Goal: Task Accomplishment & Management: Use online tool/utility

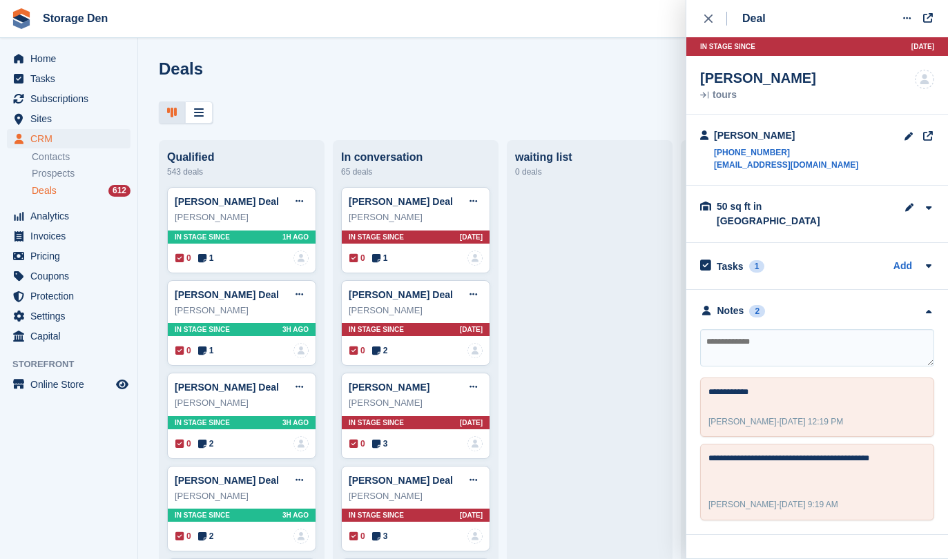
scroll to position [79, 0]
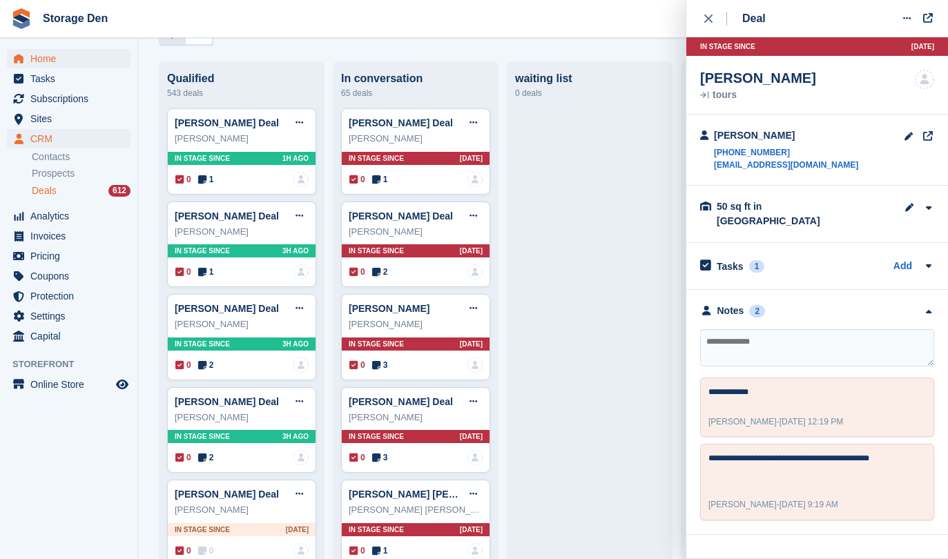
click at [82, 61] on span "Home" at bounding box center [71, 58] width 83 height 19
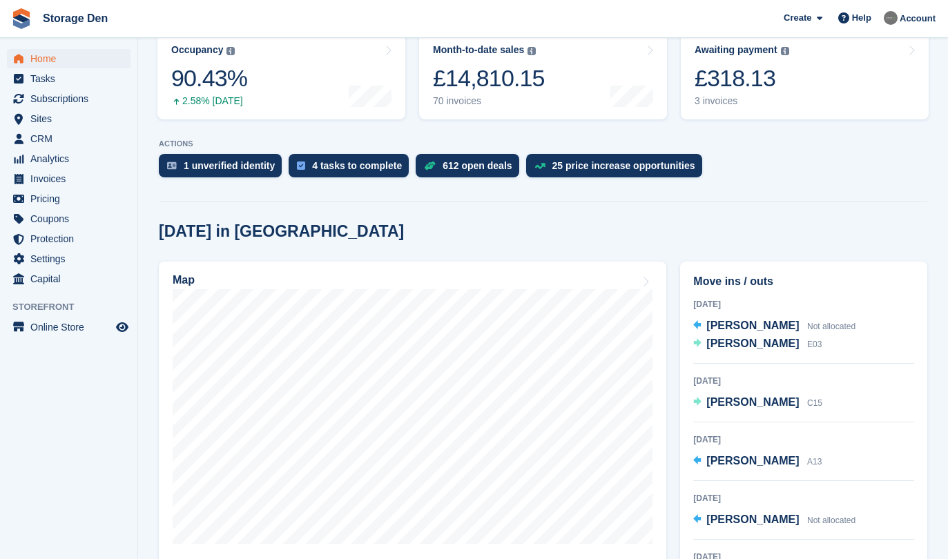
scroll to position [188, 0]
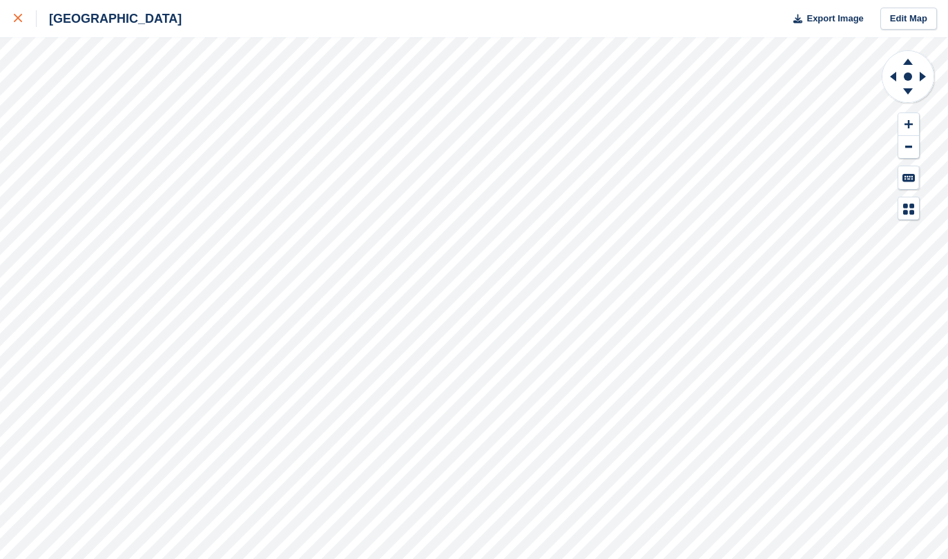
click at [11, 17] on link at bounding box center [18, 18] width 37 height 37
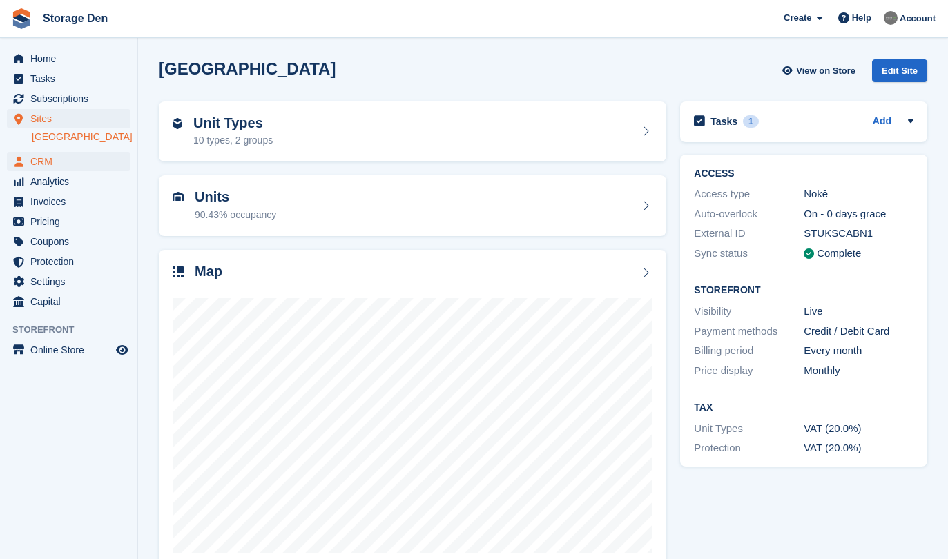
click at [58, 160] on span "CRM" at bounding box center [71, 161] width 83 height 19
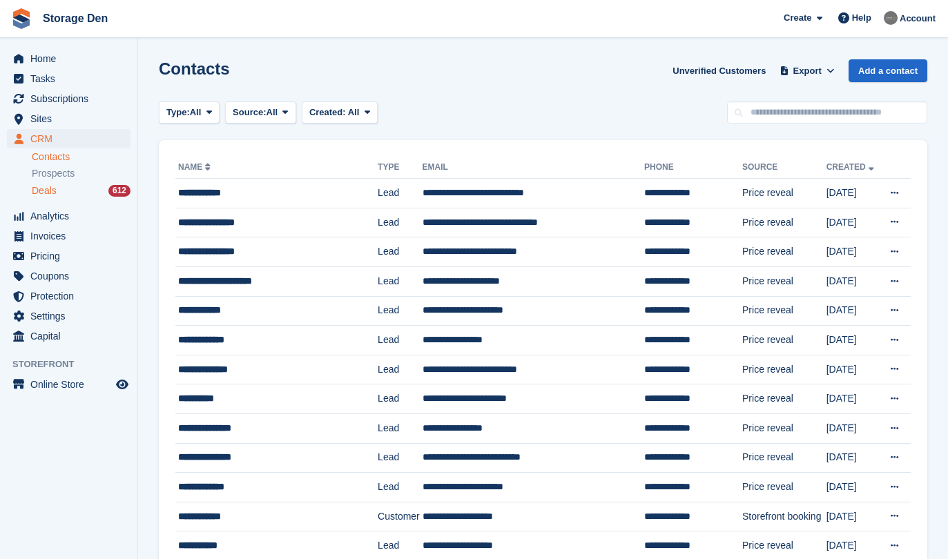
click at [61, 195] on div "Deals 612" at bounding box center [81, 190] width 99 height 13
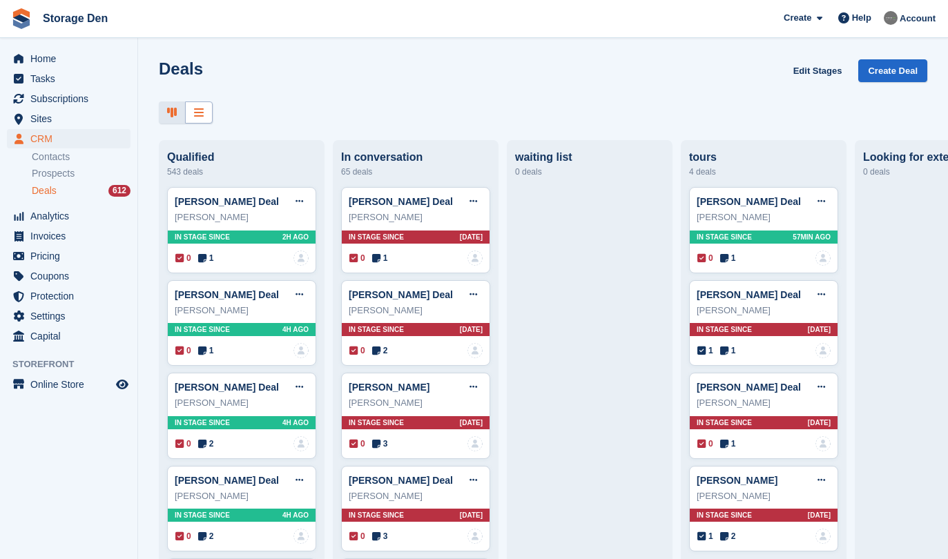
click at [211, 120] on div at bounding box center [199, 112] width 28 height 23
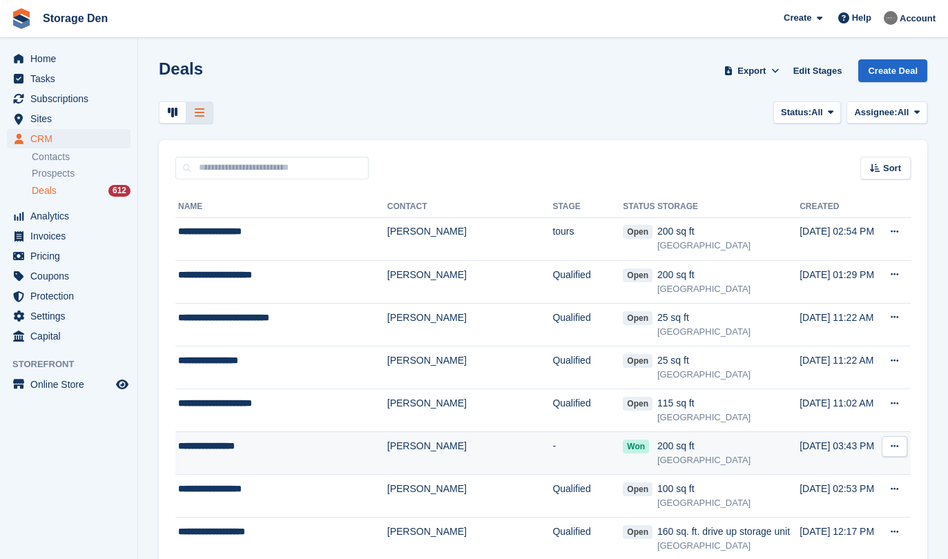
scroll to position [169, 0]
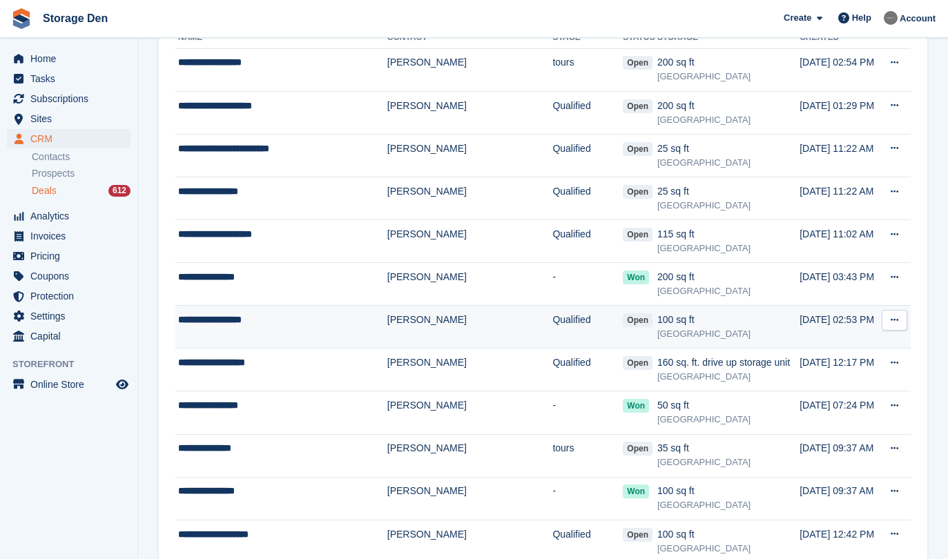
click at [282, 328] on td "**********" at bounding box center [281, 327] width 212 height 43
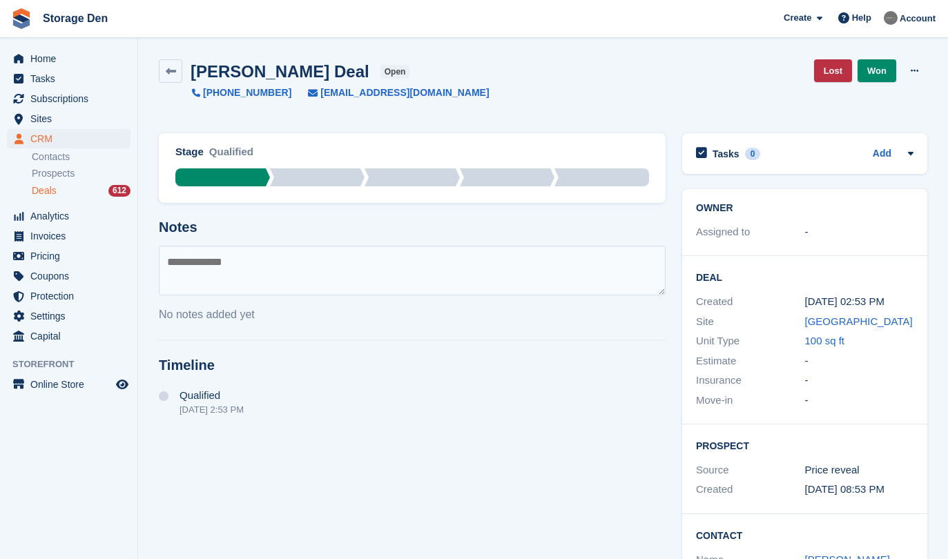
click at [48, 140] on span "CRM" at bounding box center [71, 138] width 83 height 19
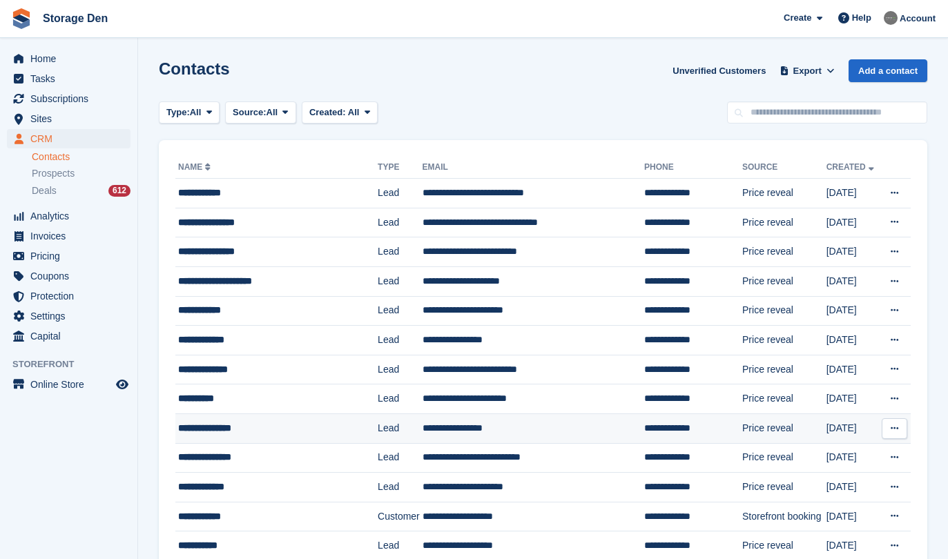
click at [294, 425] on div "**********" at bounding box center [272, 428] width 188 height 14
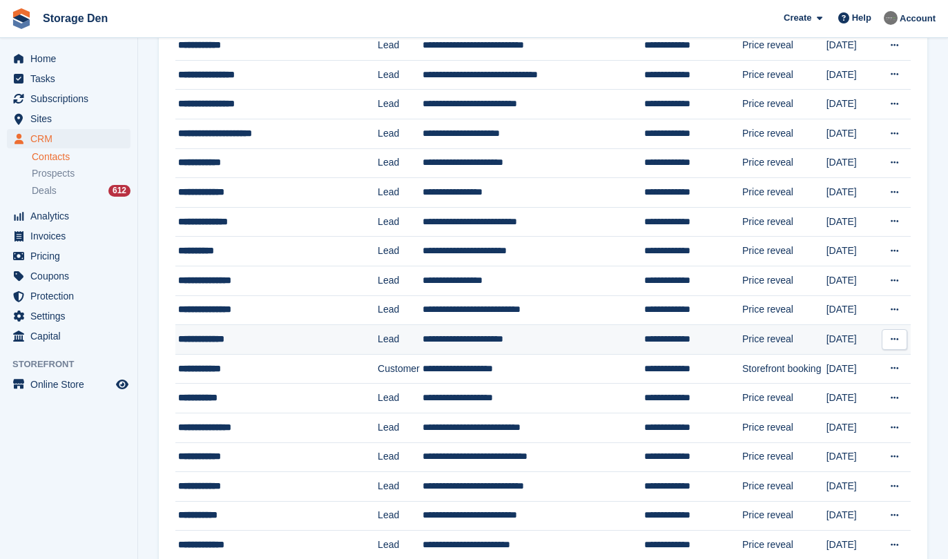
scroll to position [188, 0]
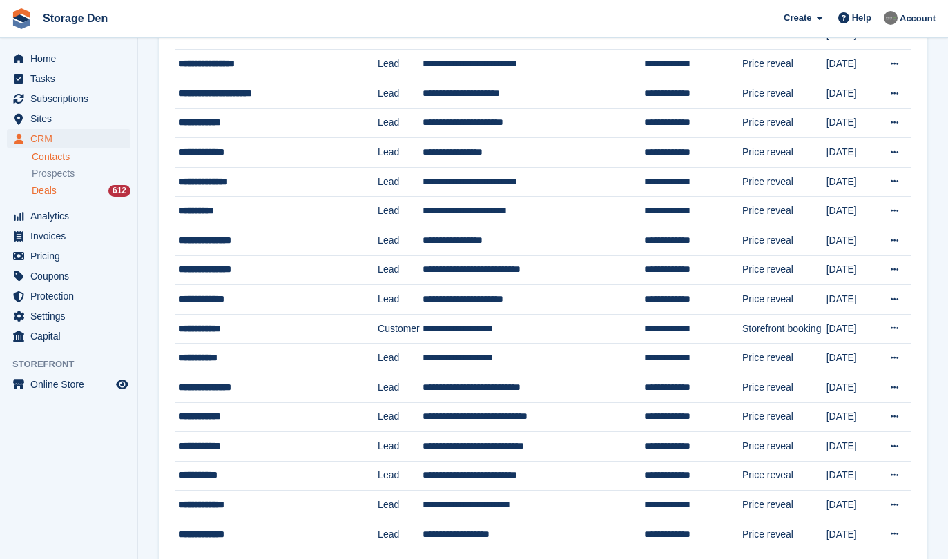
click at [79, 191] on div "Deals 612" at bounding box center [81, 190] width 99 height 13
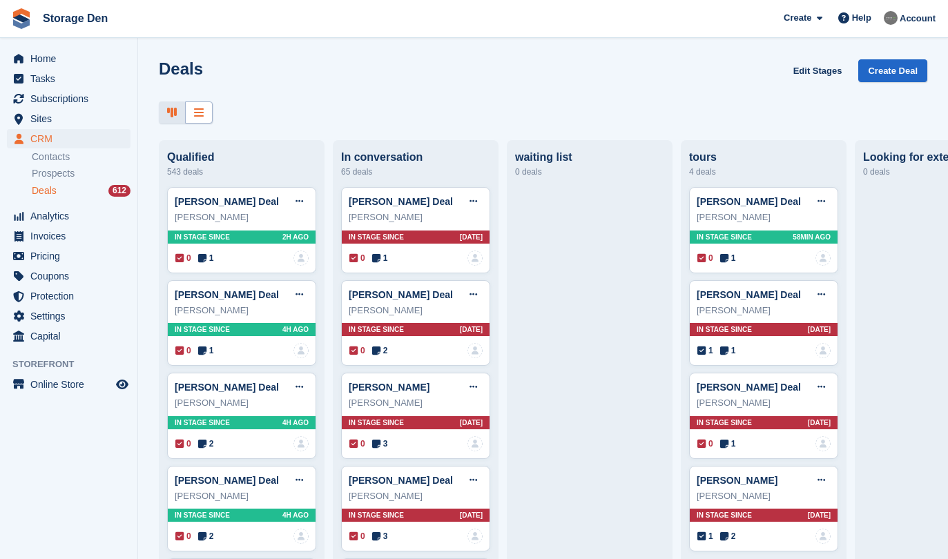
click at [197, 113] on icon at bounding box center [199, 112] width 10 height 11
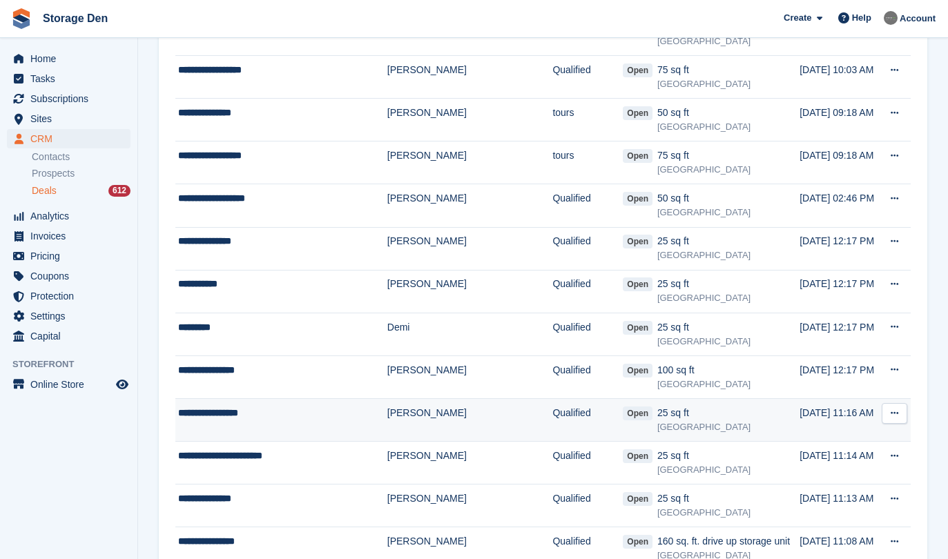
scroll to position [851, 0]
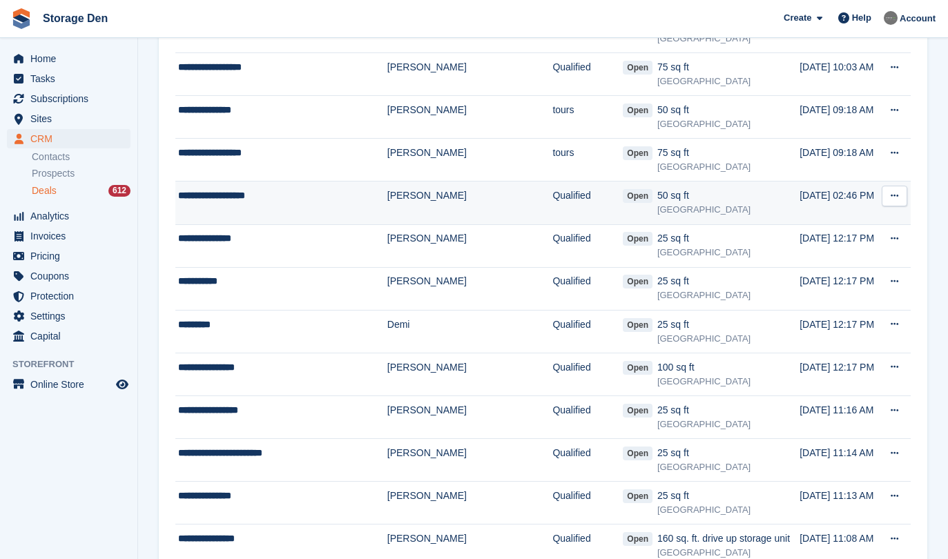
click at [276, 195] on div "**********" at bounding box center [275, 195] width 195 height 14
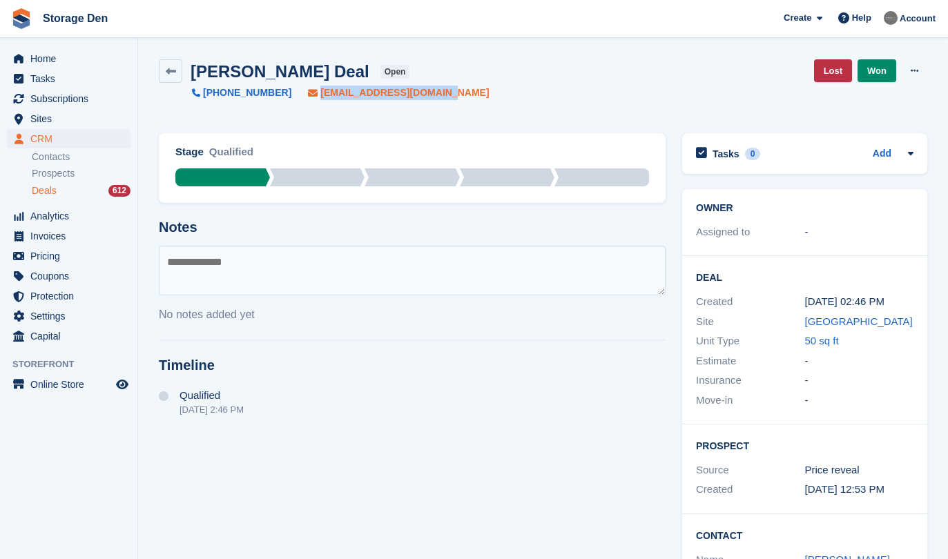
drag, startPoint x: 442, startPoint y: 94, endPoint x: 311, endPoint y: 95, distance: 130.5
click at [311, 95] on div "[PERSON_NAME] Deal open [PHONE_NUMBER] [EMAIL_ADDRESS][DOMAIN_NAME] Lost Won Ed…" at bounding box center [543, 79] width 768 height 41
click at [332, 273] on textarea at bounding box center [412, 271] width 507 height 50
type textarea "**********"
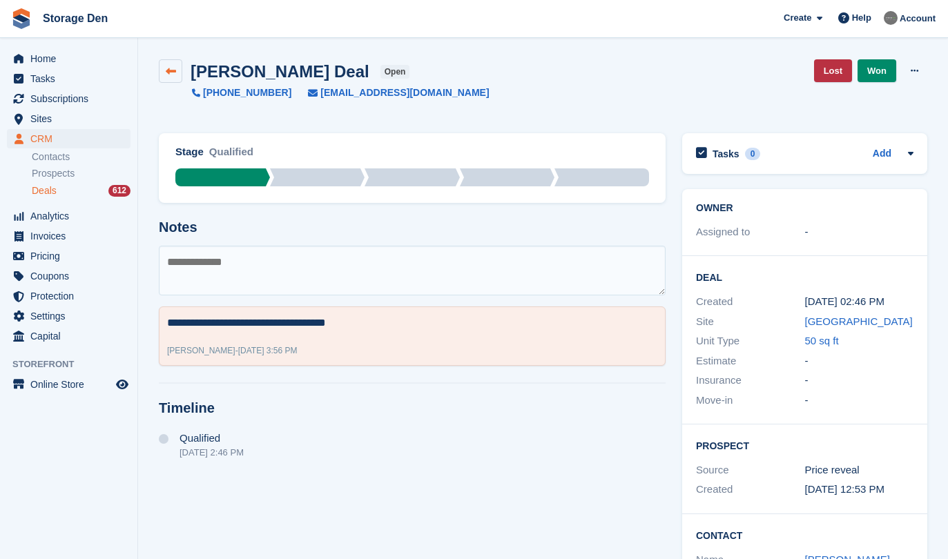
click at [170, 68] on icon at bounding box center [171, 71] width 10 height 10
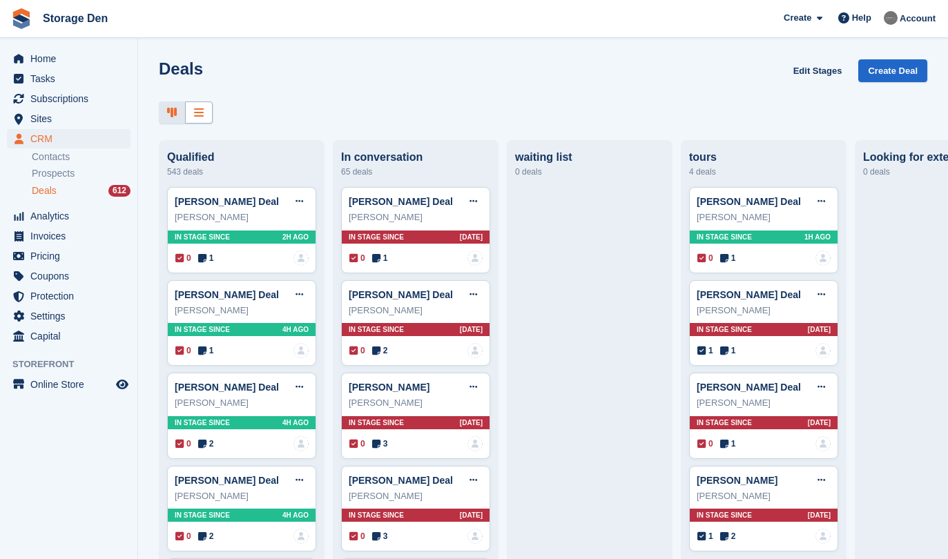
click at [191, 113] on div at bounding box center [199, 112] width 28 height 23
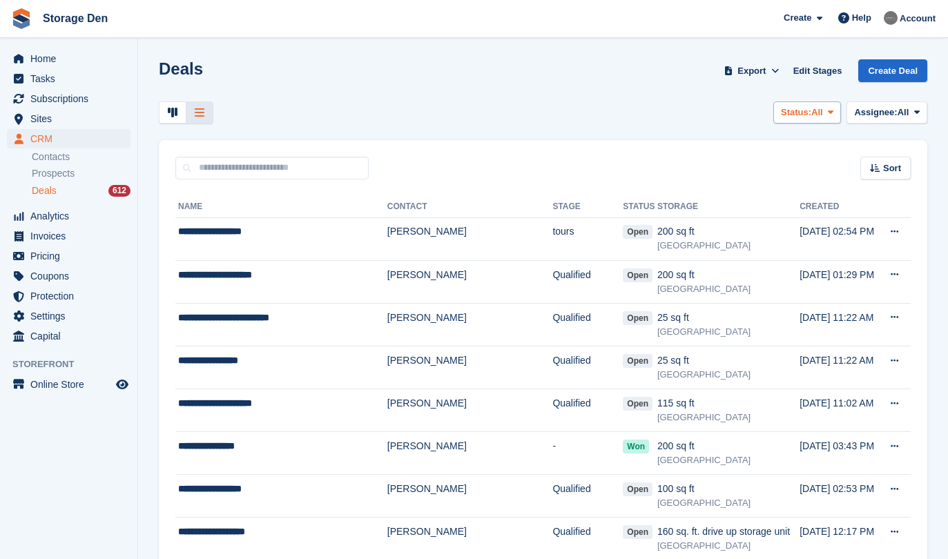
click at [825, 111] on span at bounding box center [830, 112] width 11 height 11
click at [884, 110] on span "Assignee:" at bounding box center [875, 113] width 43 height 14
click at [805, 115] on span "Status:" at bounding box center [796, 113] width 30 height 14
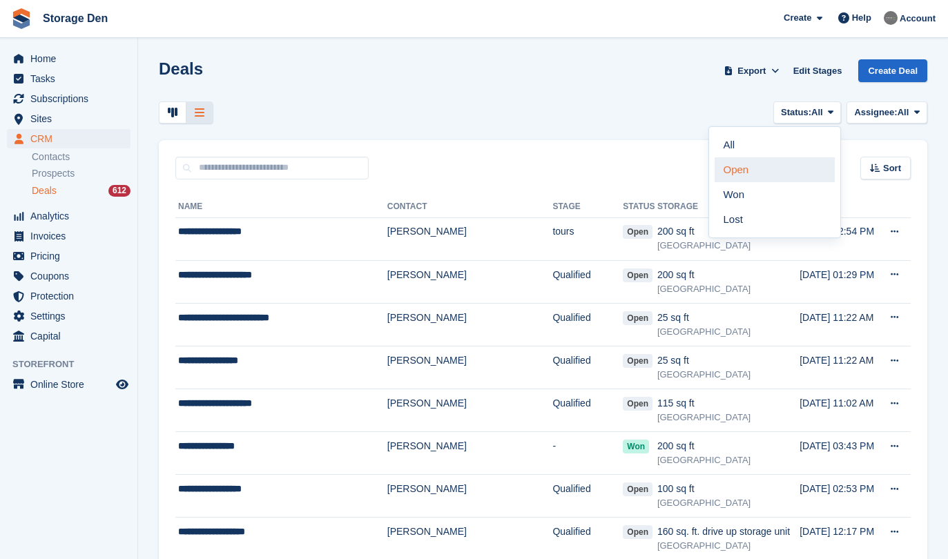
click at [757, 176] on link "Open" at bounding box center [775, 169] width 120 height 25
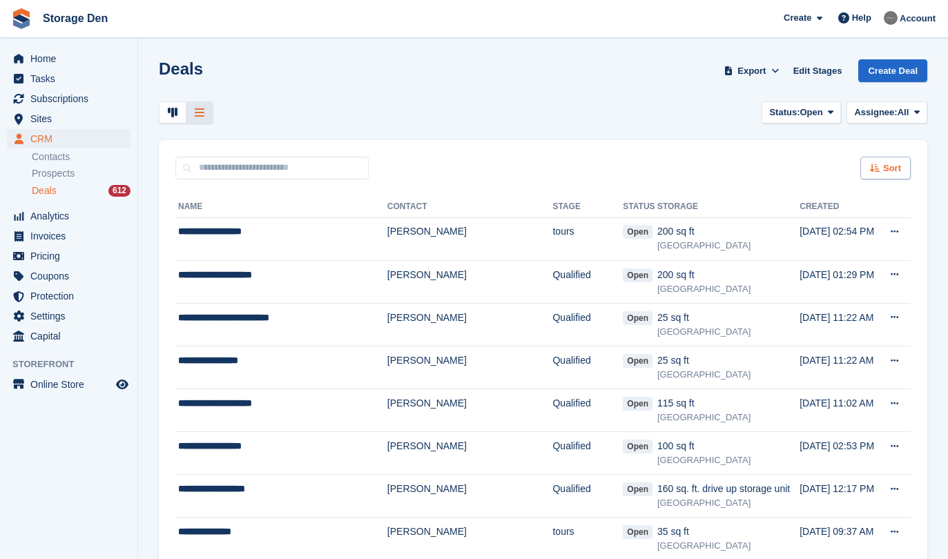
click at [883, 165] on span "Sort" at bounding box center [892, 169] width 18 height 14
click at [729, 144] on div "Sort Sort by Date created Created (oldest first) Created (newest first)" at bounding box center [543, 159] width 768 height 39
click at [751, 77] on span "Export" at bounding box center [751, 71] width 28 height 14
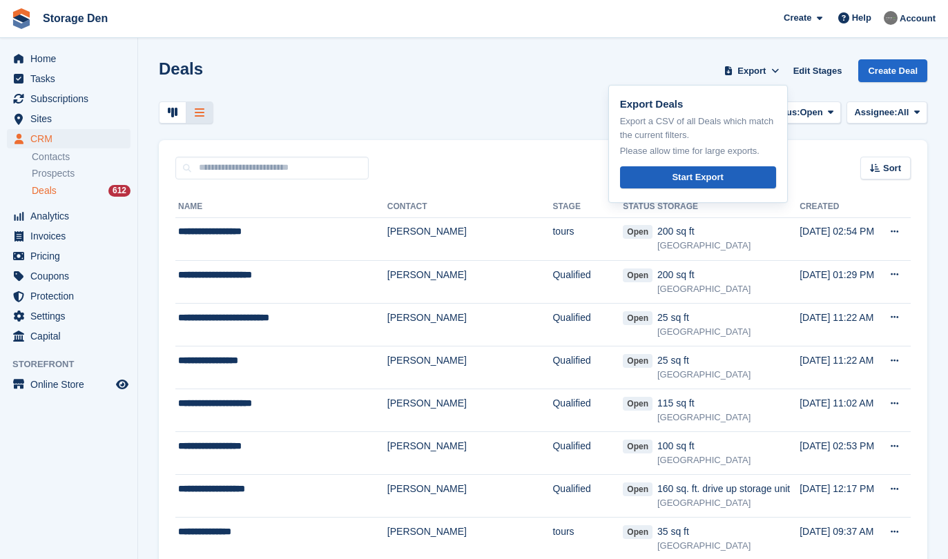
click at [685, 175] on div "Start Export" at bounding box center [697, 178] width 51 height 14
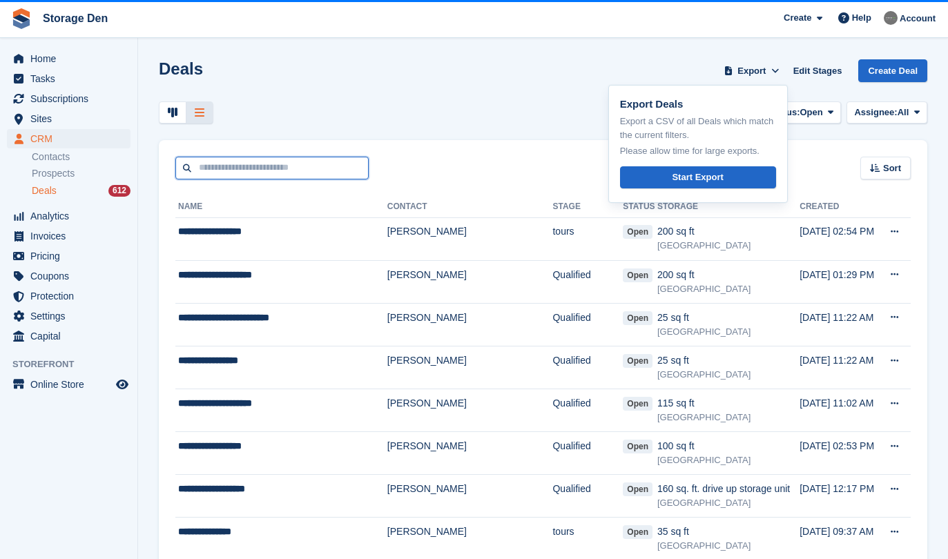
click at [236, 169] on input "text" at bounding box center [271, 168] width 193 height 23
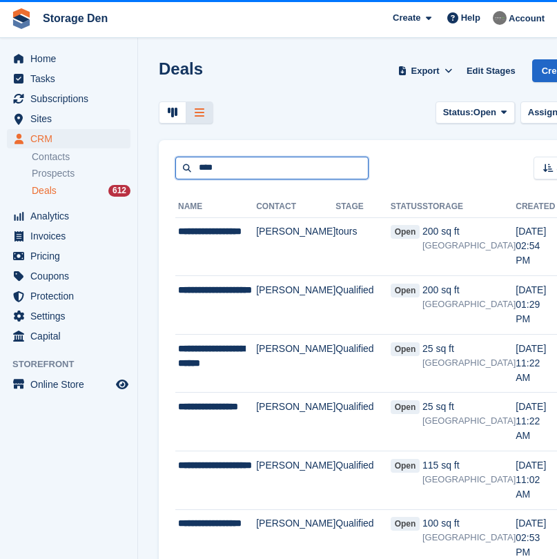
type input "****"
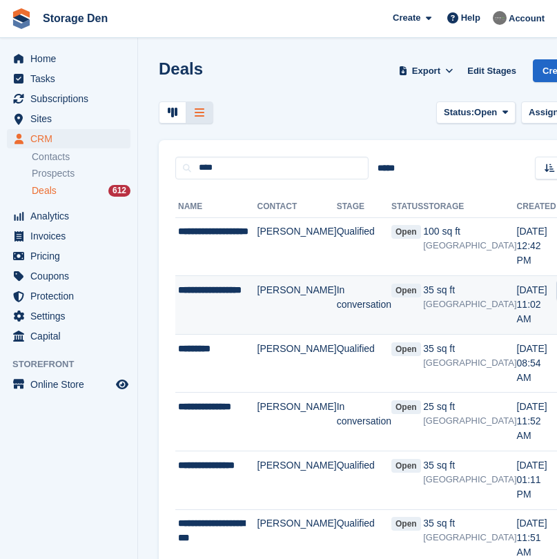
click at [217, 288] on div "**********" at bounding box center [217, 297] width 79 height 29
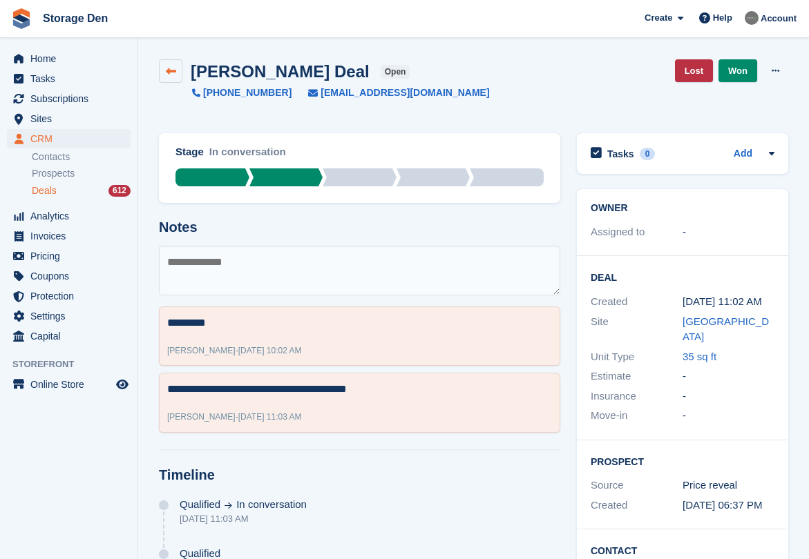
click at [173, 68] on icon at bounding box center [171, 71] width 10 height 10
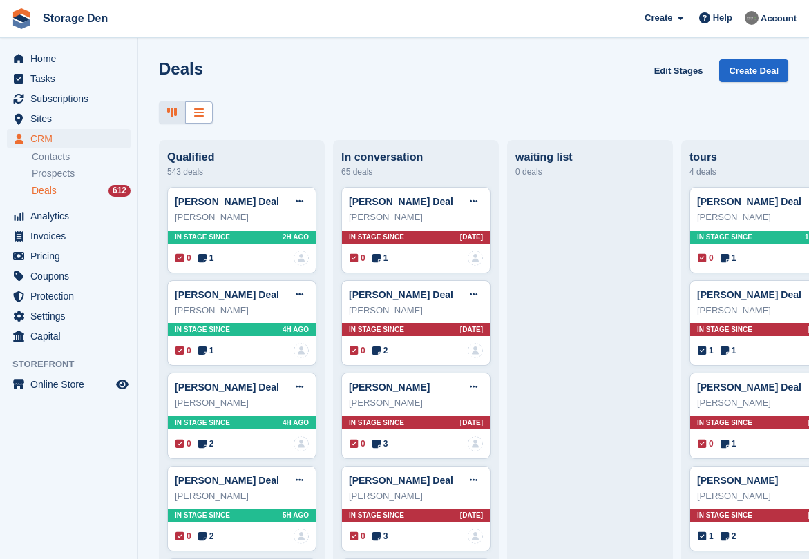
click at [199, 115] on icon at bounding box center [199, 112] width 10 height 11
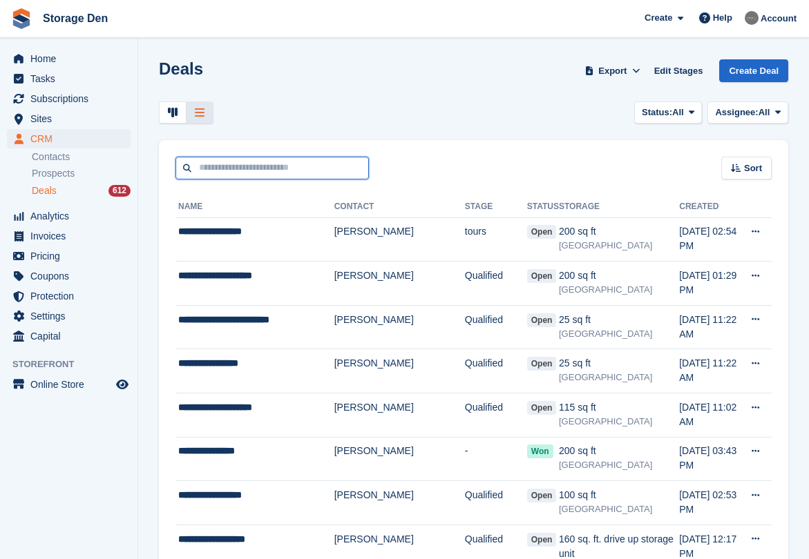
click at [280, 177] on input "text" at bounding box center [271, 168] width 193 height 23
type input "*****"
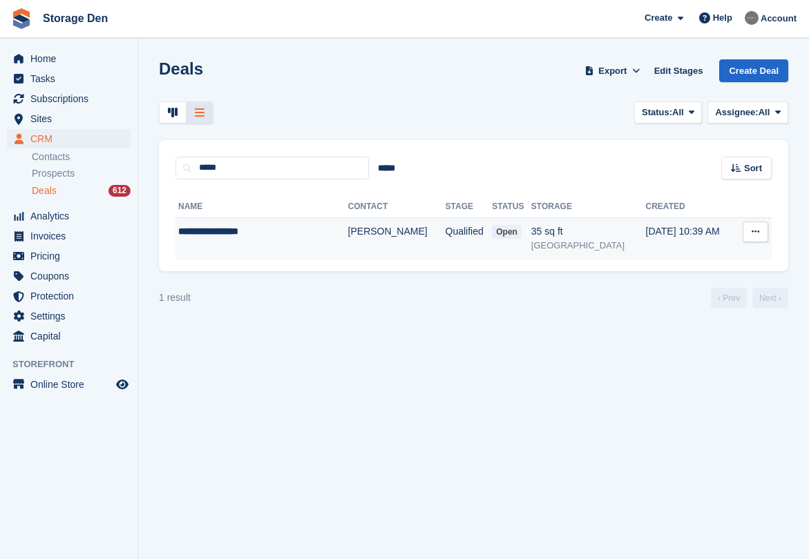
click at [261, 246] on td "**********" at bounding box center [261, 238] width 173 height 43
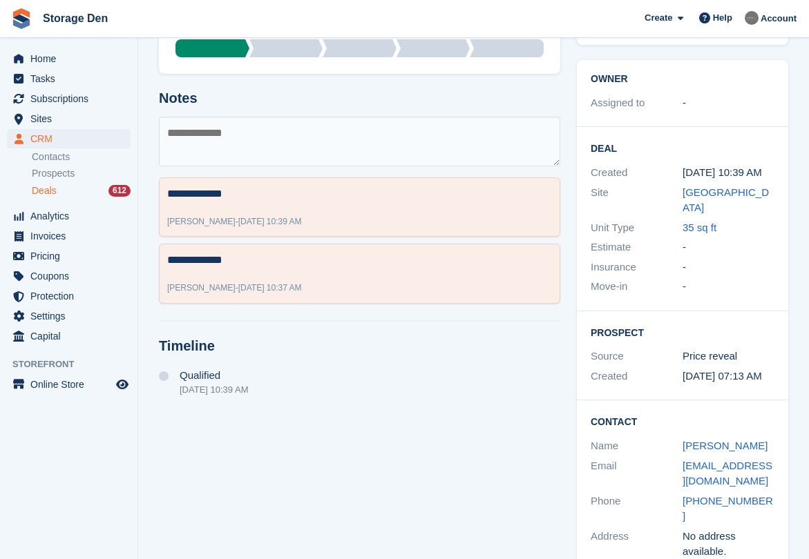
scroll to position [128, 0]
drag, startPoint x: 698, startPoint y: 457, endPoint x: 685, endPoint y: 440, distance: 21.7
click at [685, 459] on div "[EMAIL_ADDRESS][DOMAIN_NAME]" at bounding box center [728, 474] width 92 height 31
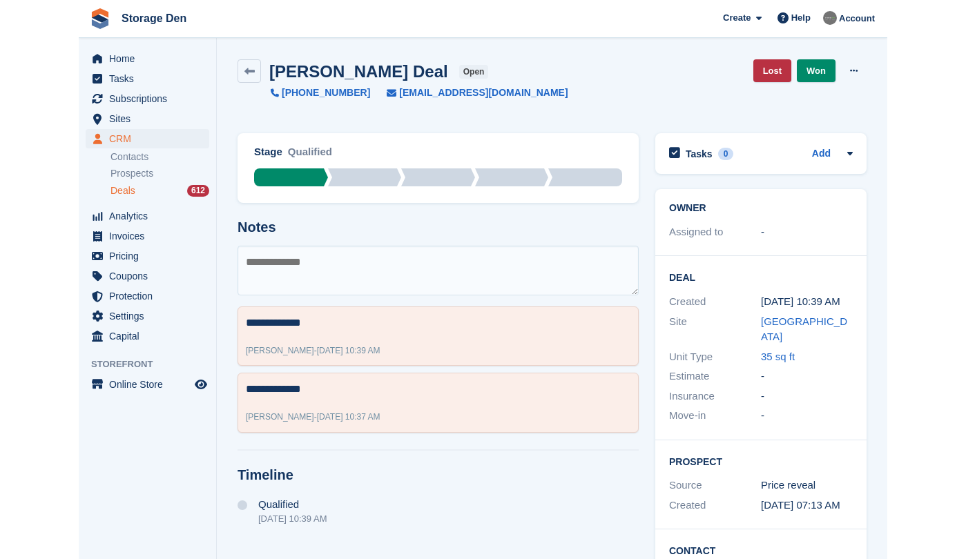
scroll to position [0, 0]
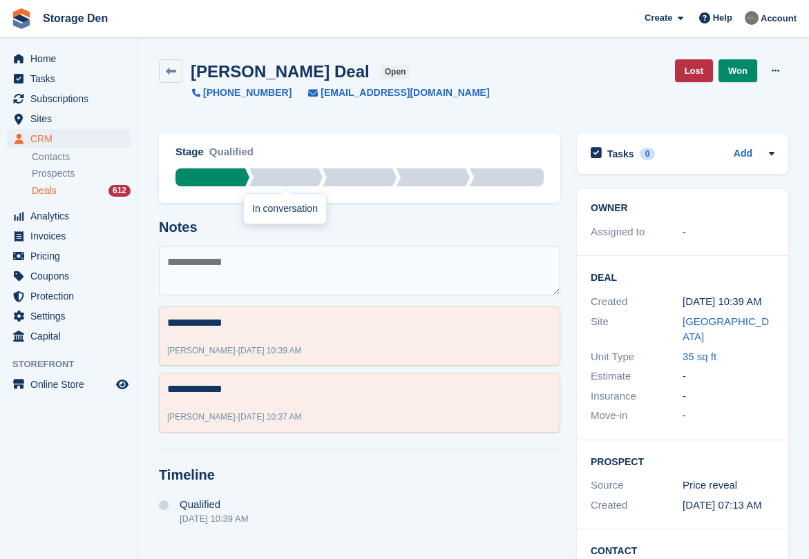
click at [272, 258] on textarea at bounding box center [359, 271] width 401 height 50
type textarea "**********"
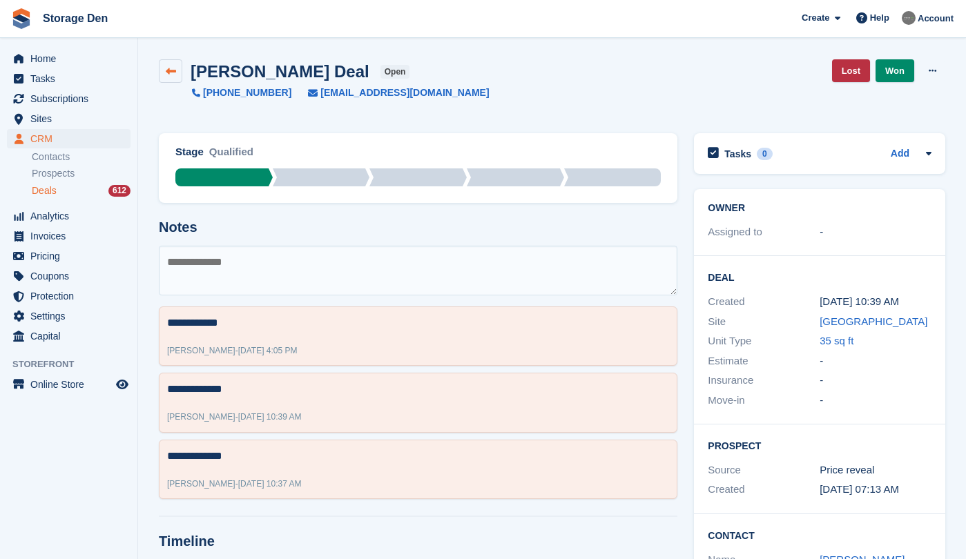
click at [173, 74] on icon at bounding box center [171, 71] width 10 height 10
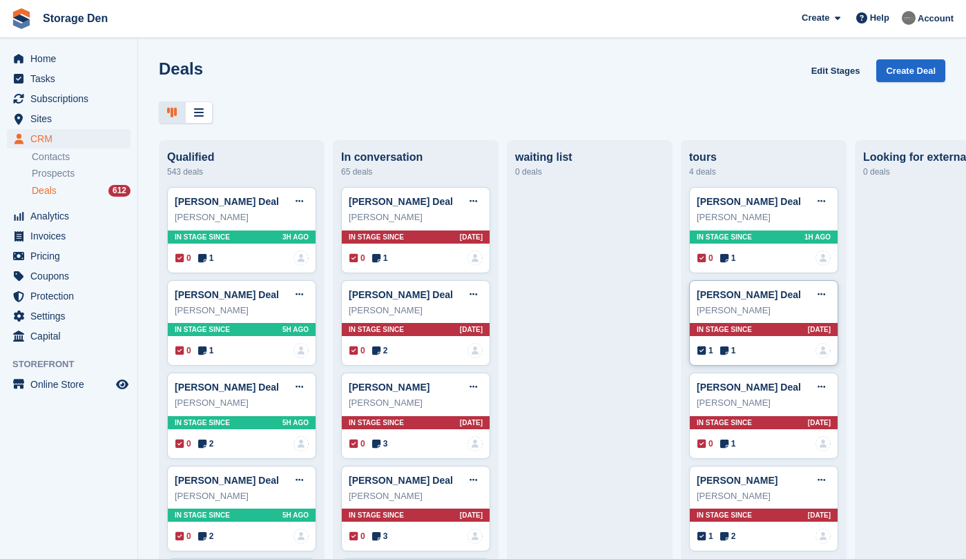
click at [728, 352] on span "1" at bounding box center [728, 351] width 16 height 12
